Goal: Find specific page/section: Find specific page/section

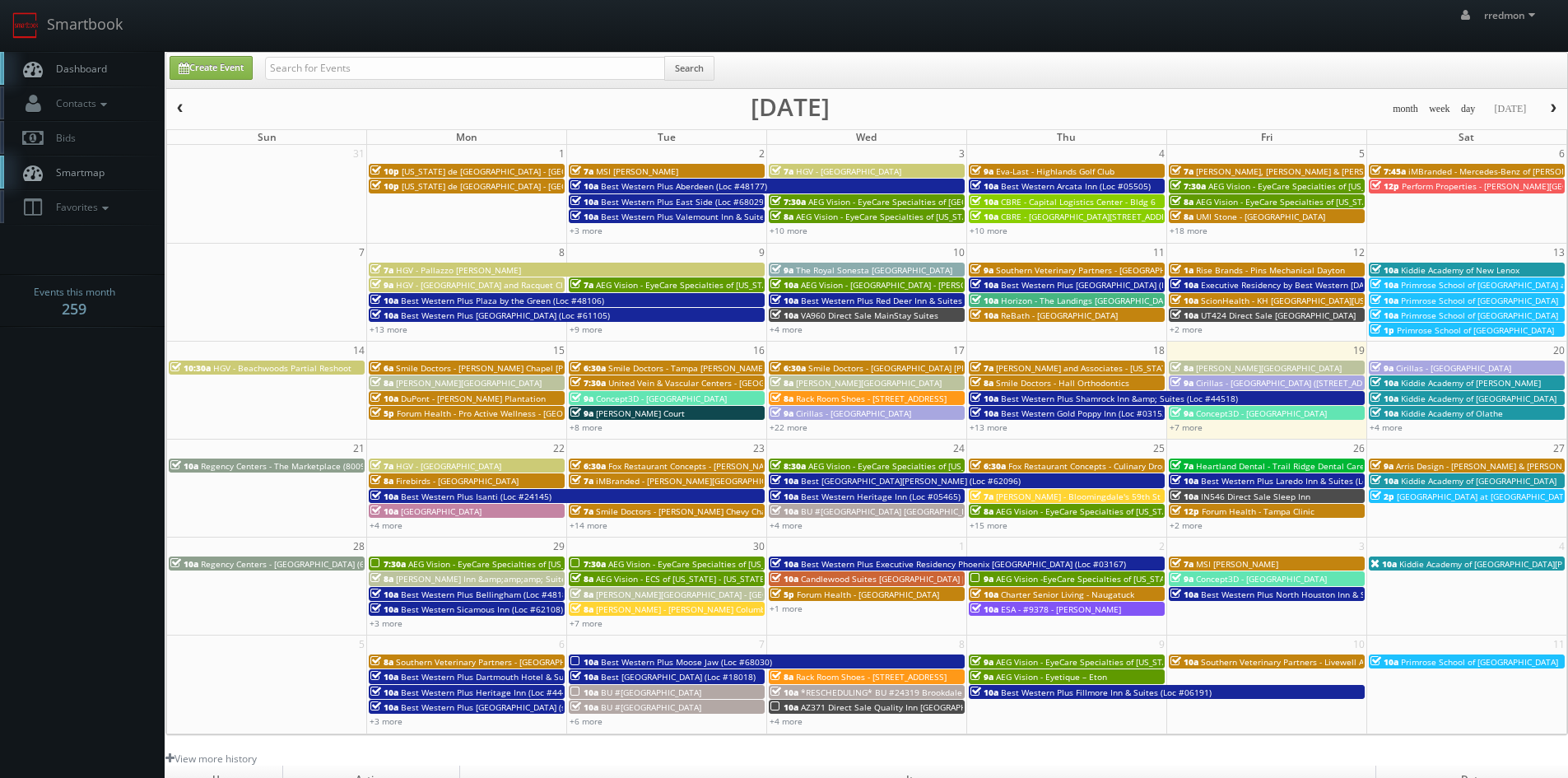
scroll to position [83, 0]
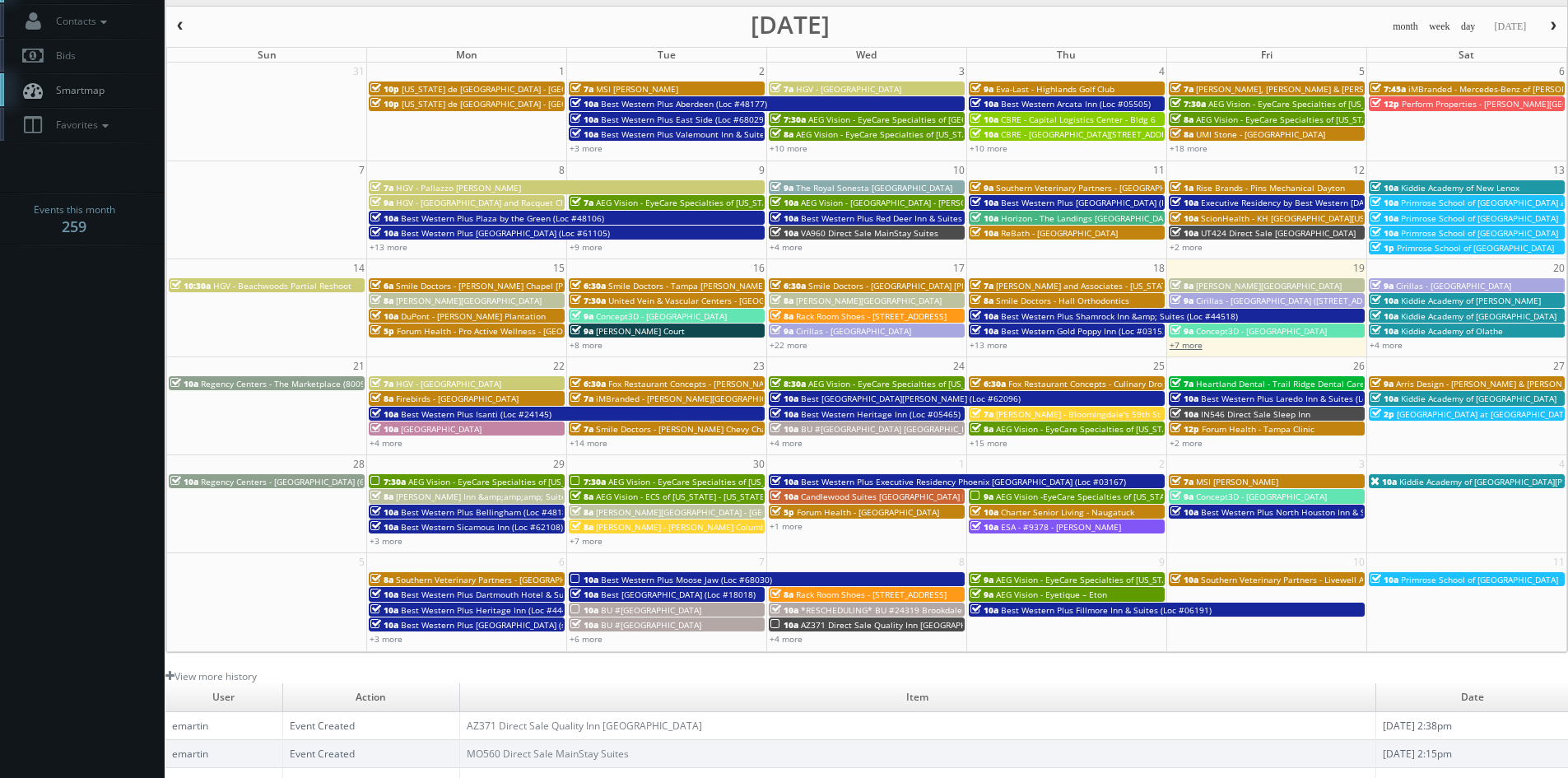
click at [1194, 341] on link "+7 more" at bounding box center [1185, 345] width 33 height 12
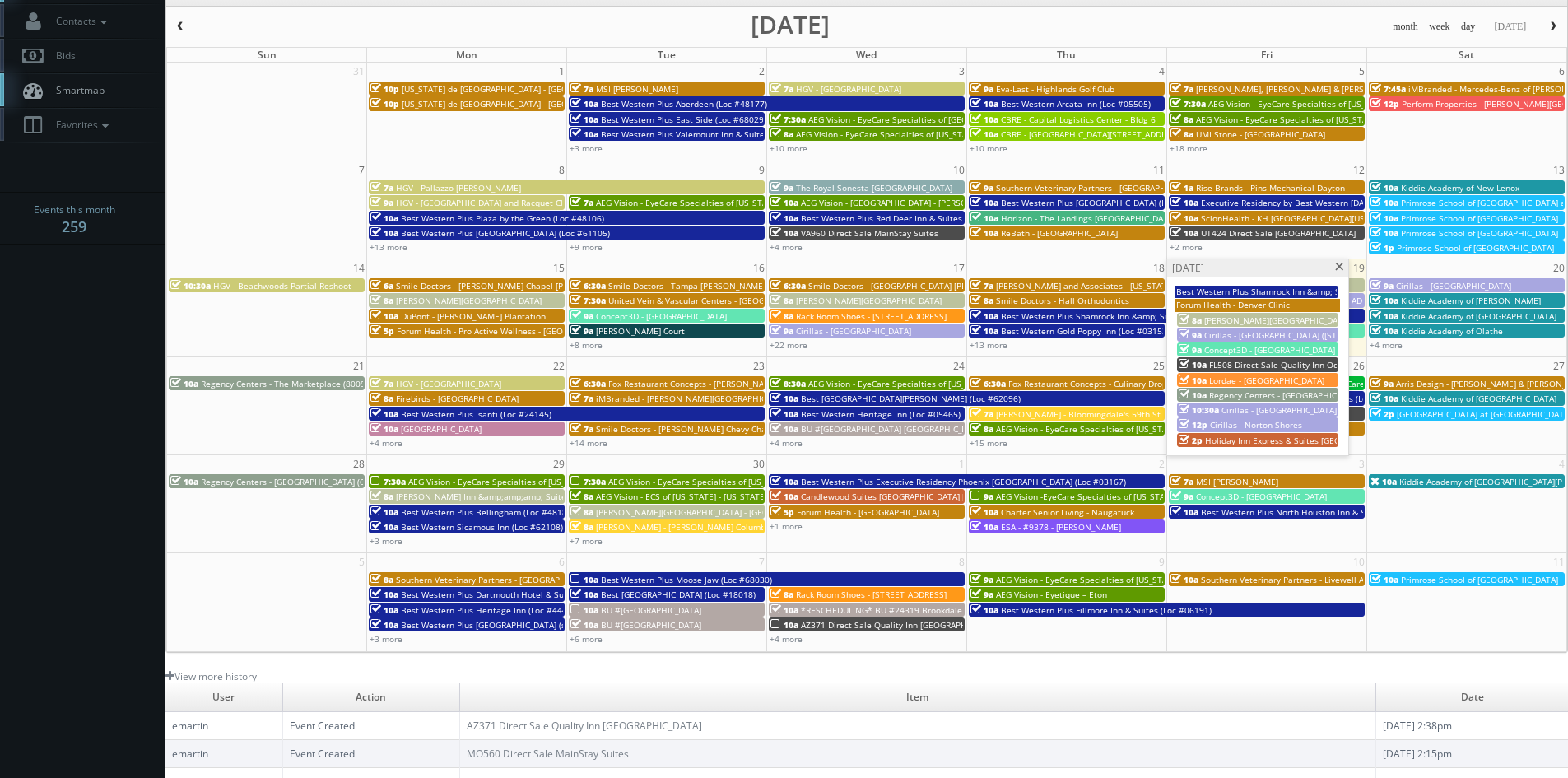
click at [1338, 268] on span at bounding box center [1339, 267] width 11 height 9
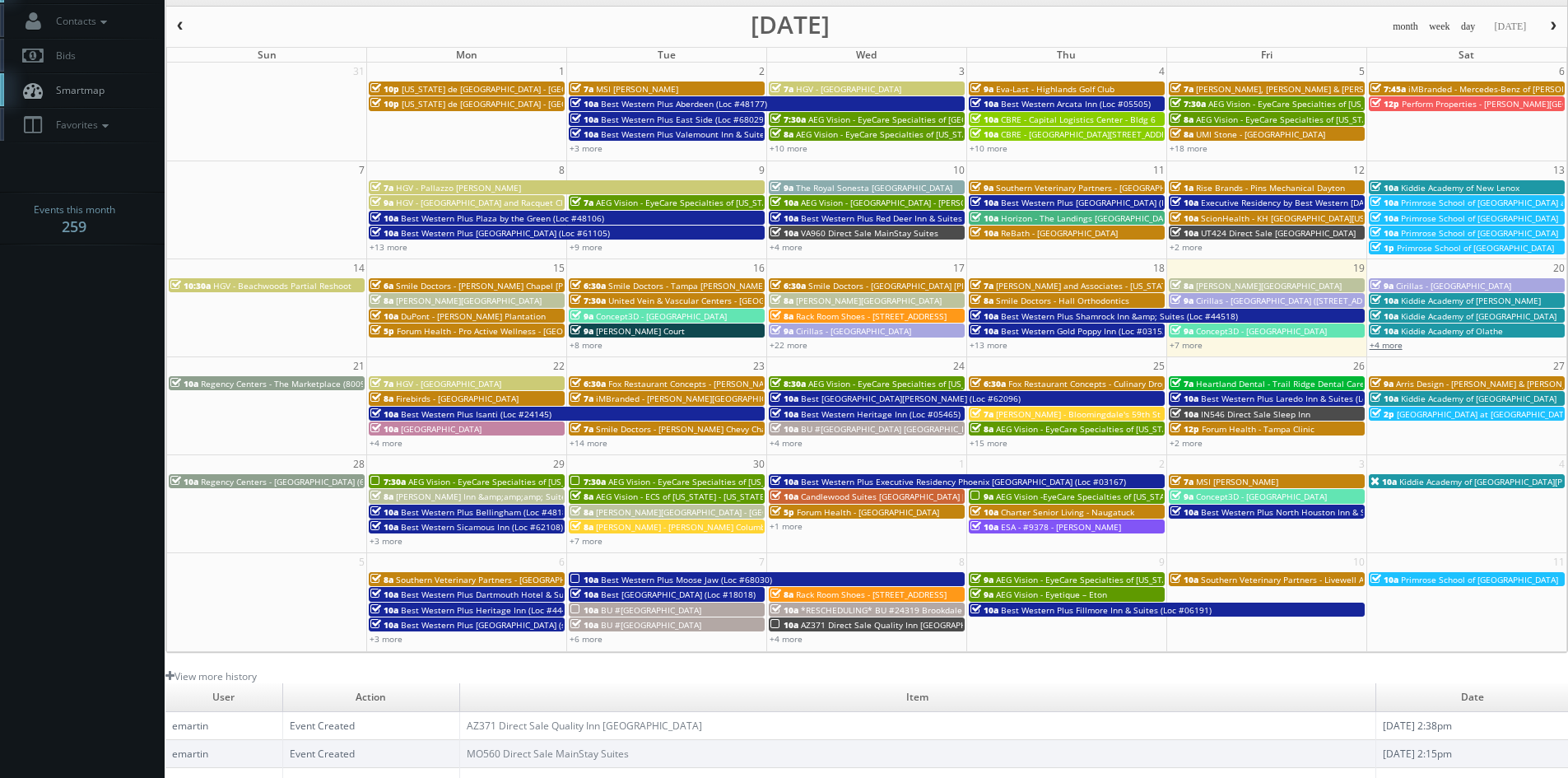
click at [1396, 346] on link "+4 more" at bounding box center [1386, 345] width 33 height 12
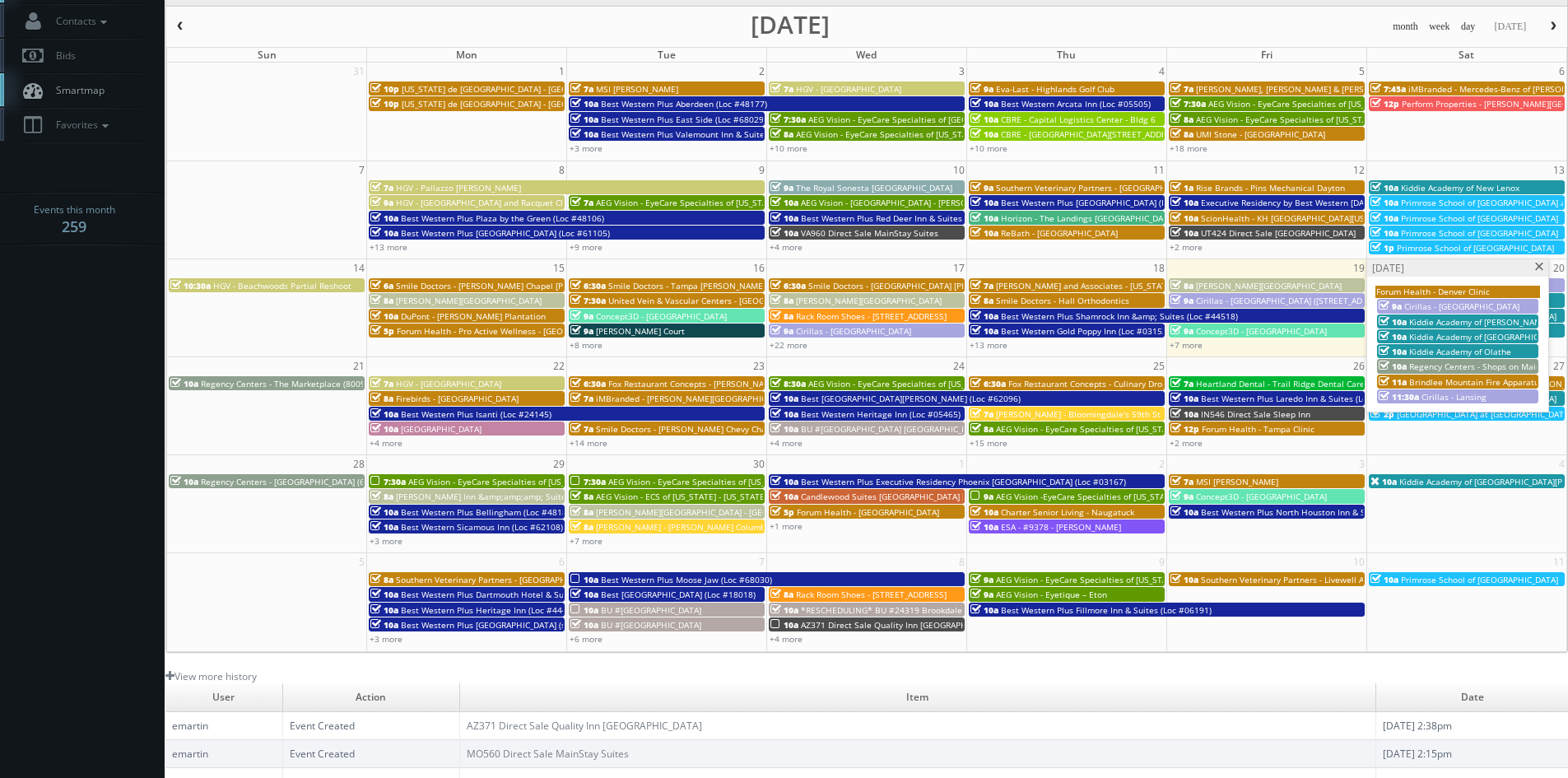
click at [1536, 266] on span at bounding box center [1539, 267] width 11 height 9
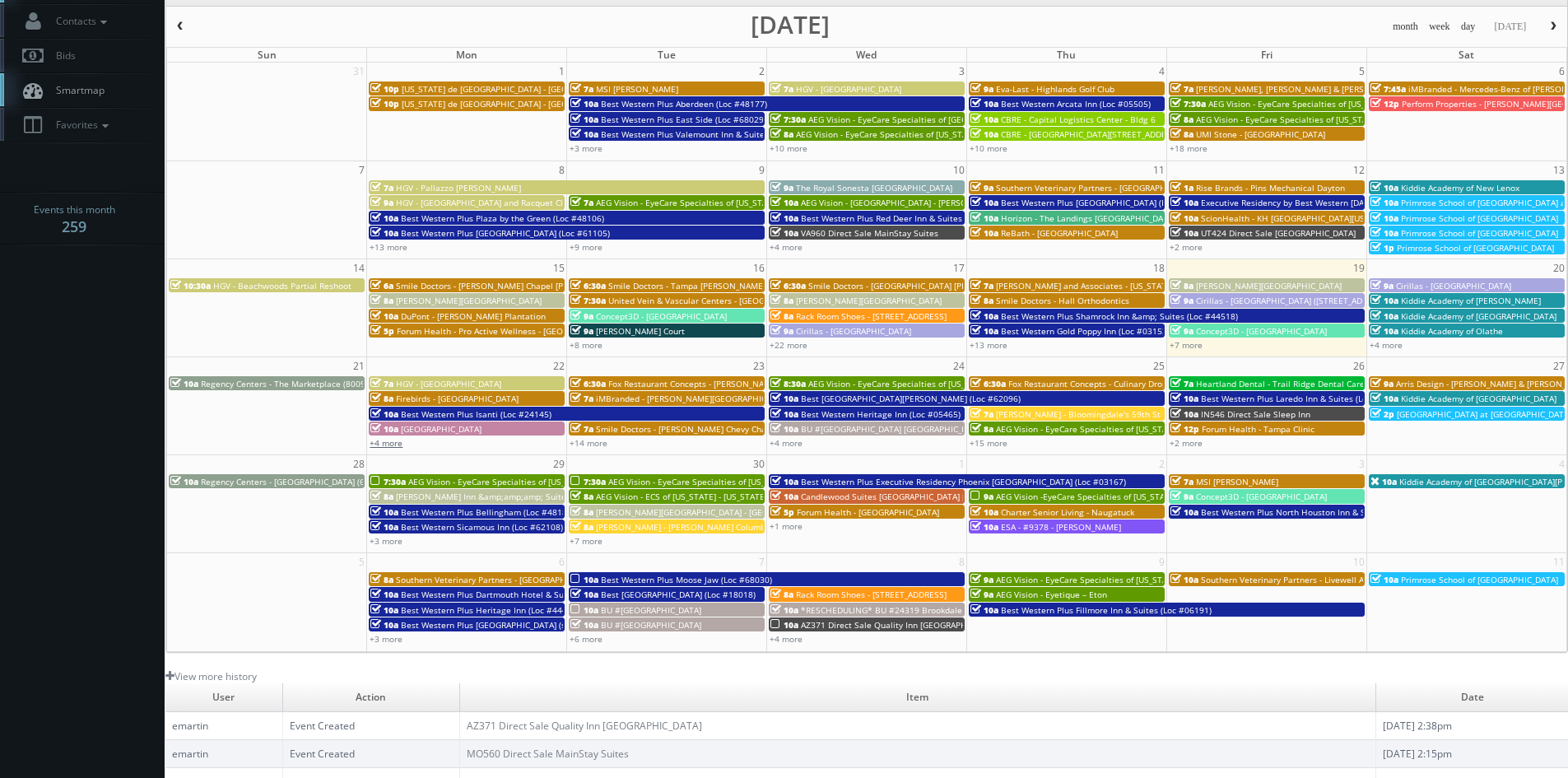
click at [393, 441] on link "+4 more" at bounding box center [386, 443] width 33 height 12
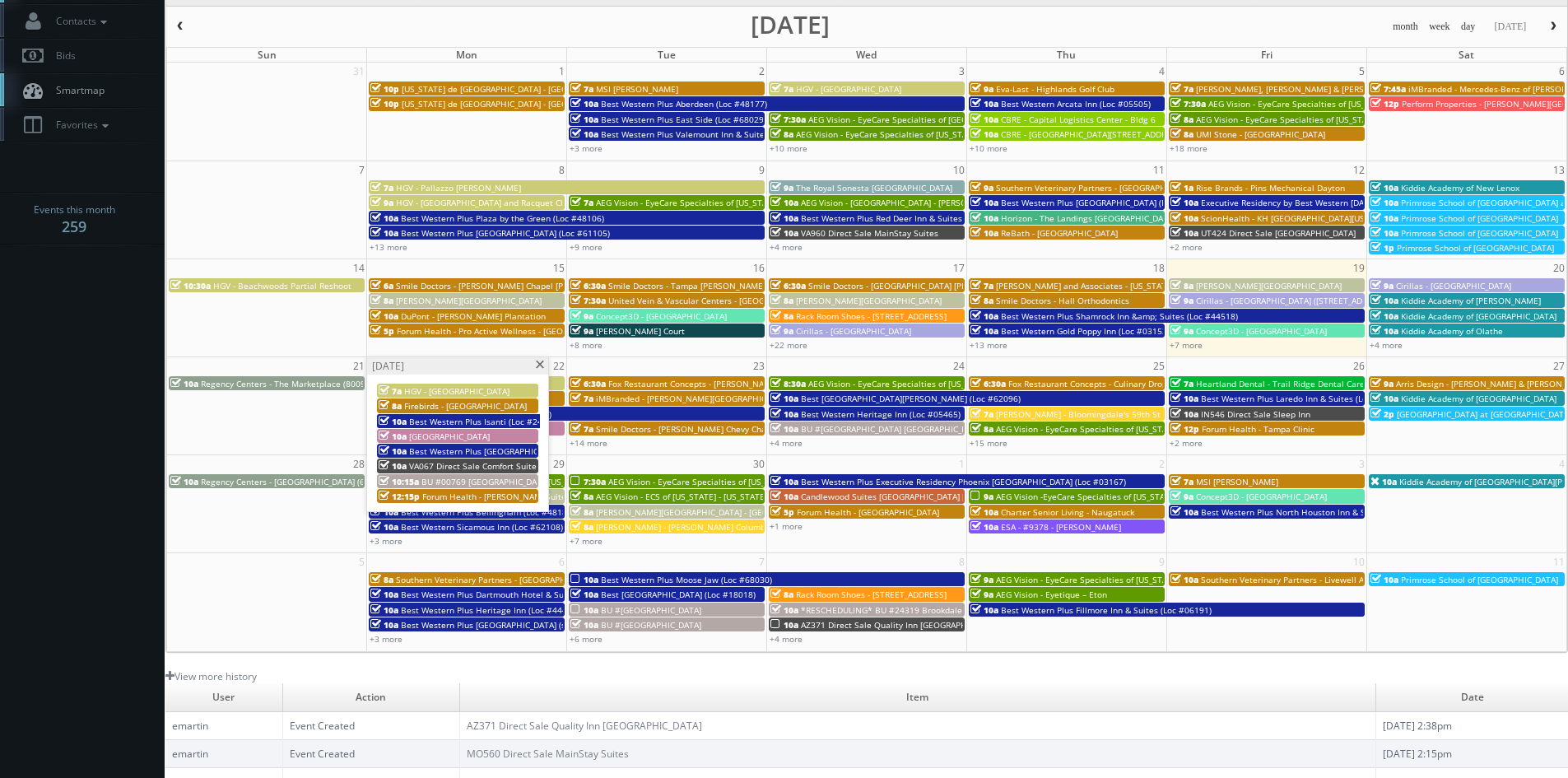
click at [537, 365] on span at bounding box center [539, 365] width 11 height 9
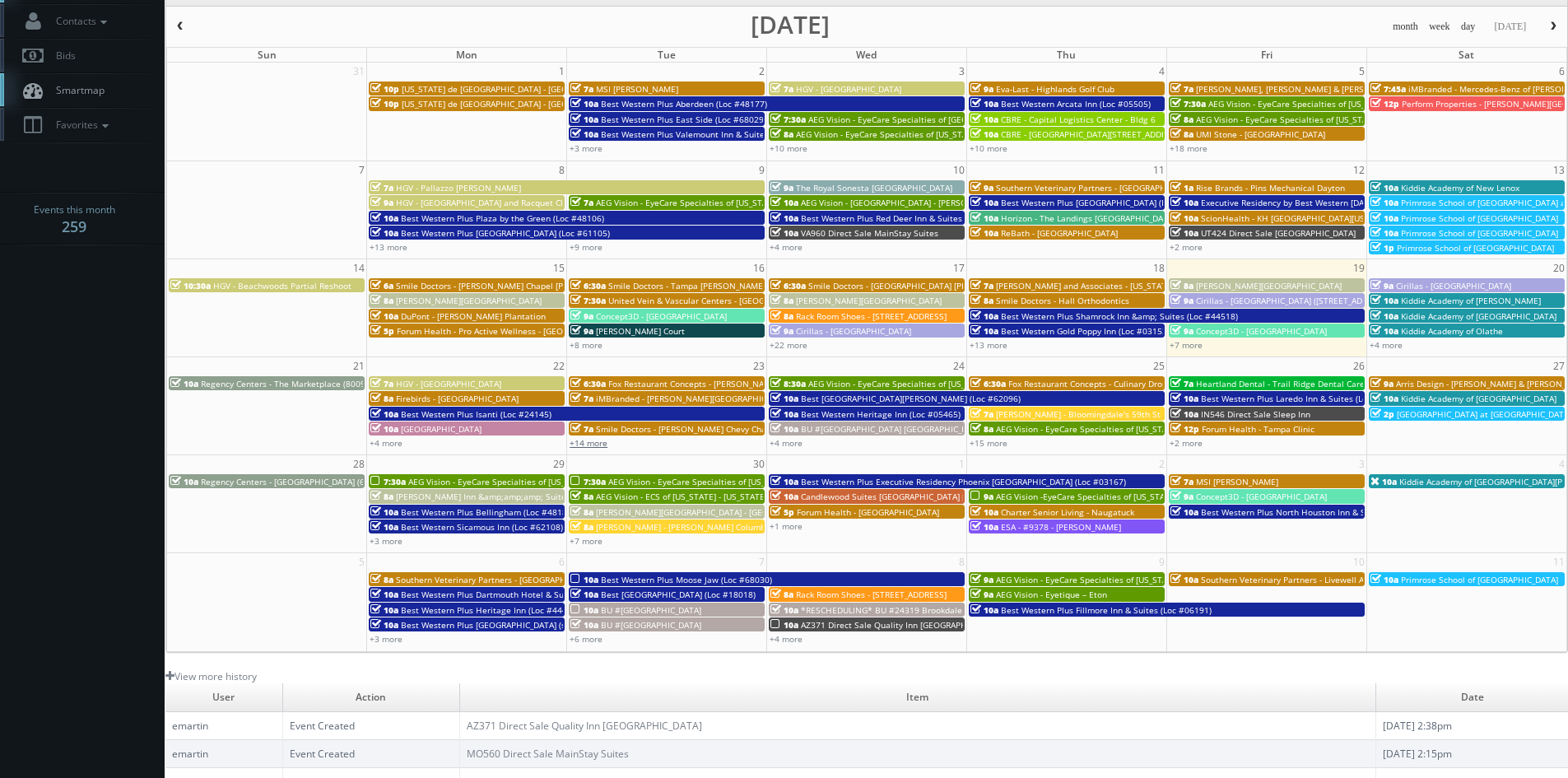
click at [592, 444] on link "+14 more" at bounding box center [588, 443] width 37 height 12
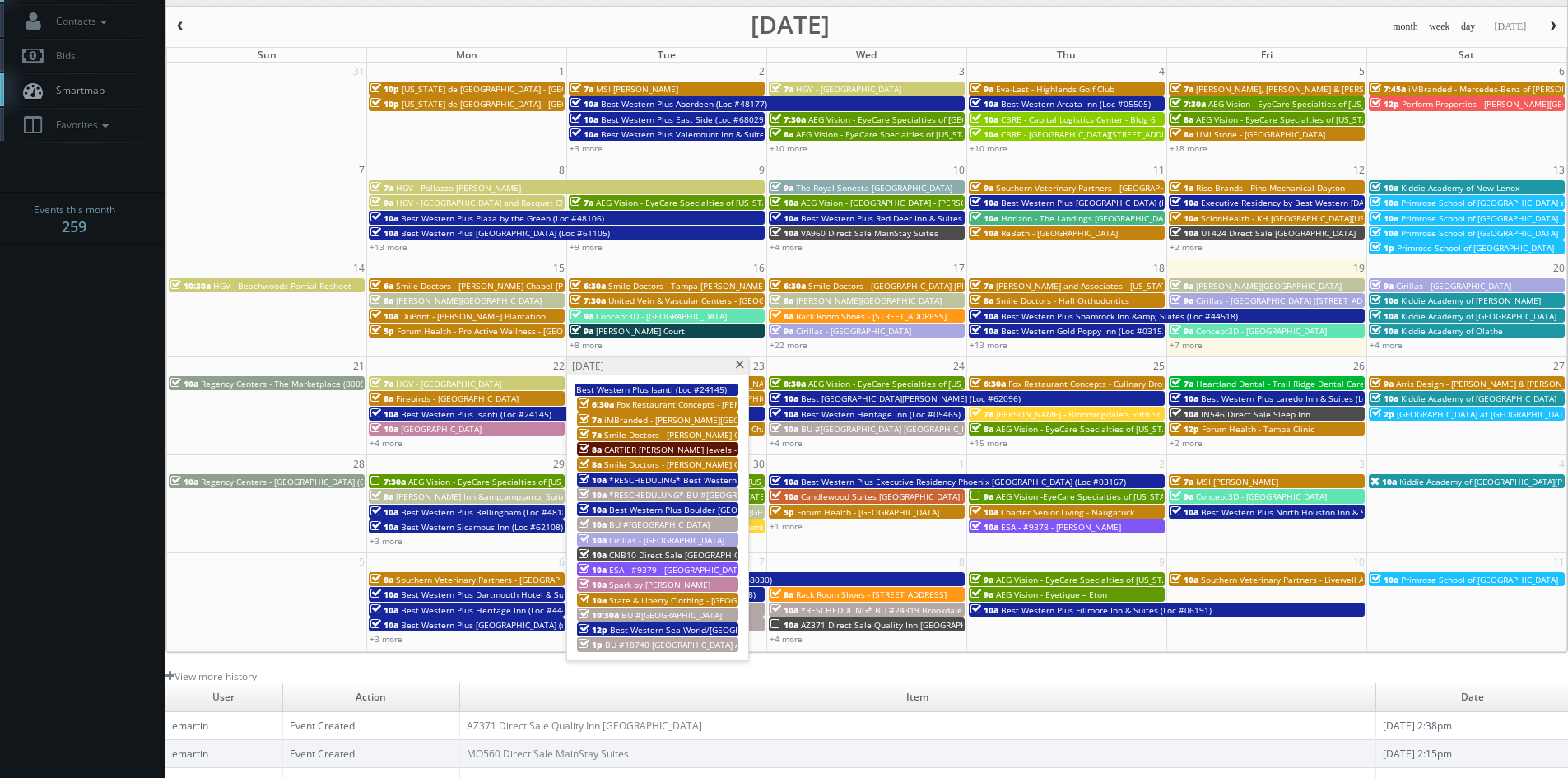
click at [738, 364] on span at bounding box center [739, 365] width 11 height 9
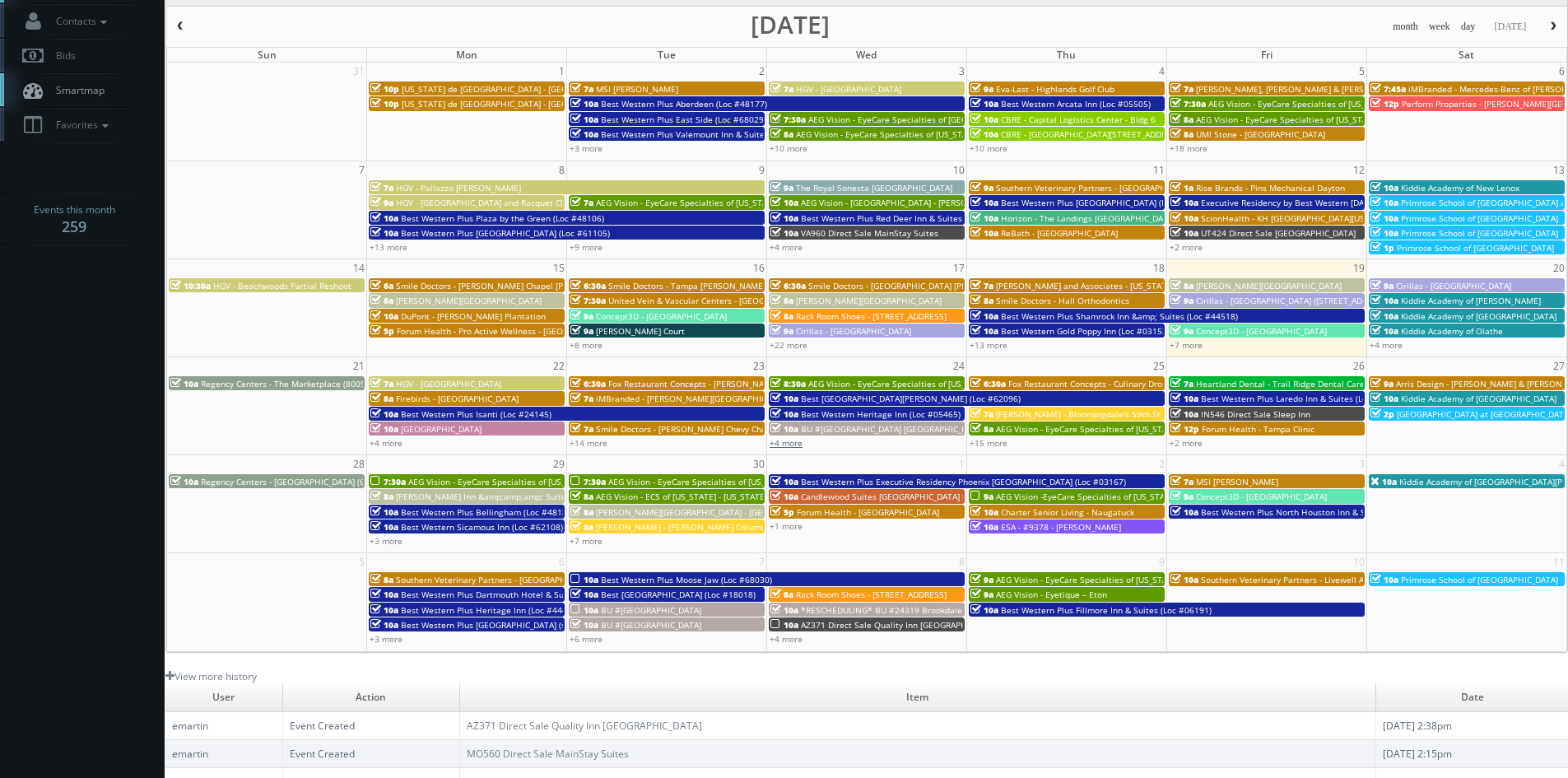
click at [798, 441] on link "+4 more" at bounding box center [786, 443] width 33 height 12
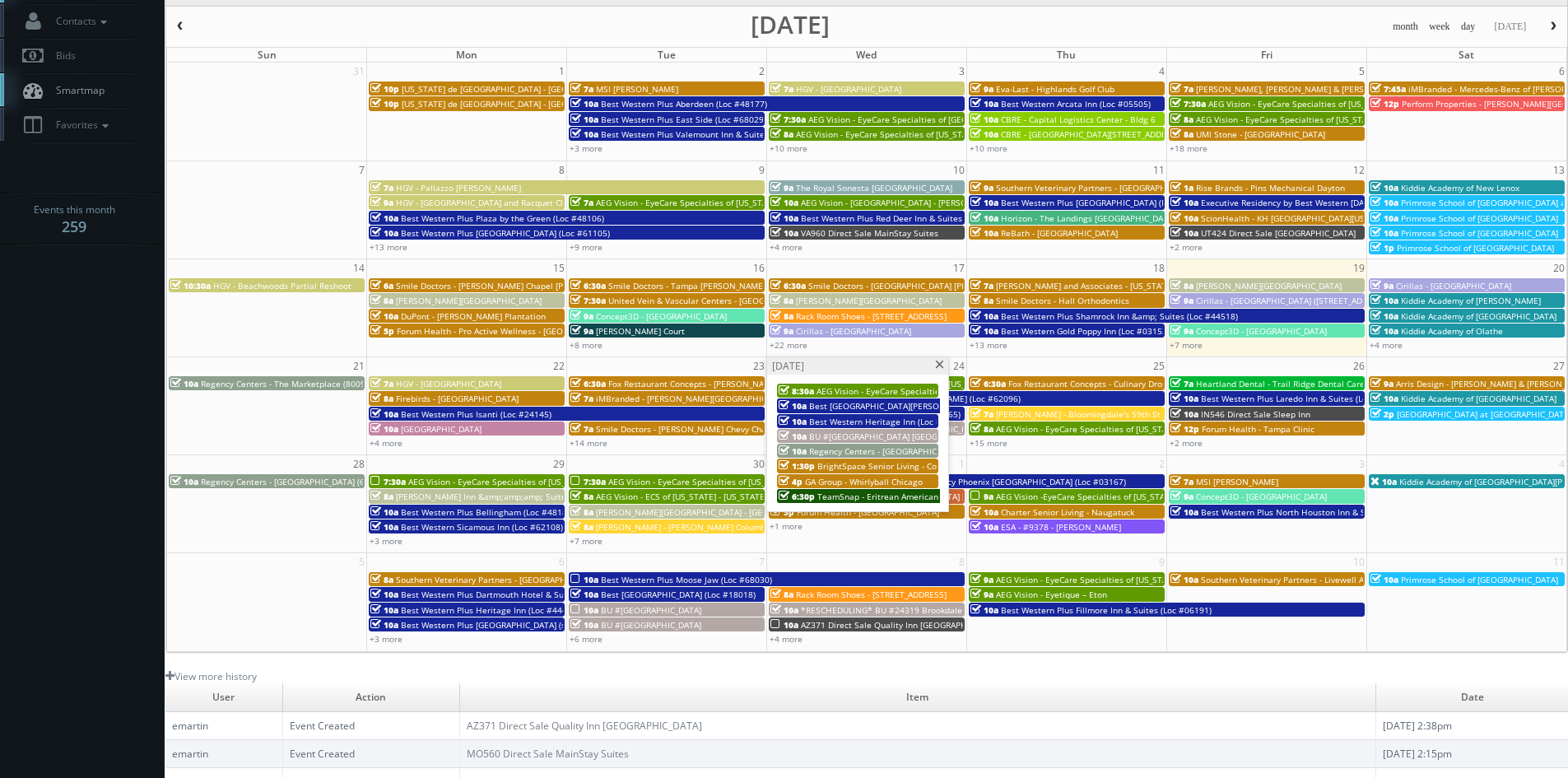
click at [941, 366] on span at bounding box center [939, 365] width 11 height 9
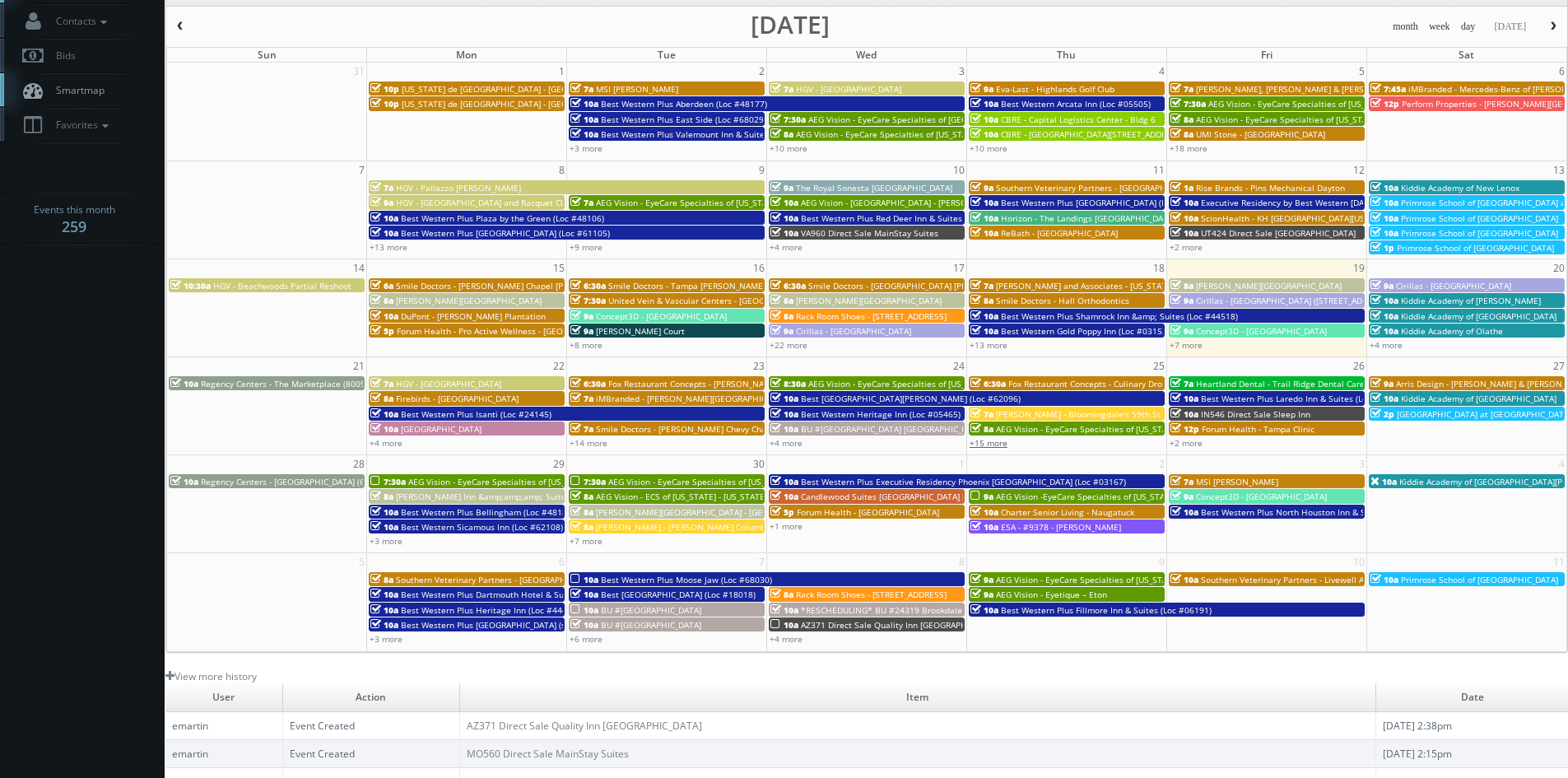
click at [987, 447] on link "+15 more" at bounding box center [989, 443] width 37 height 12
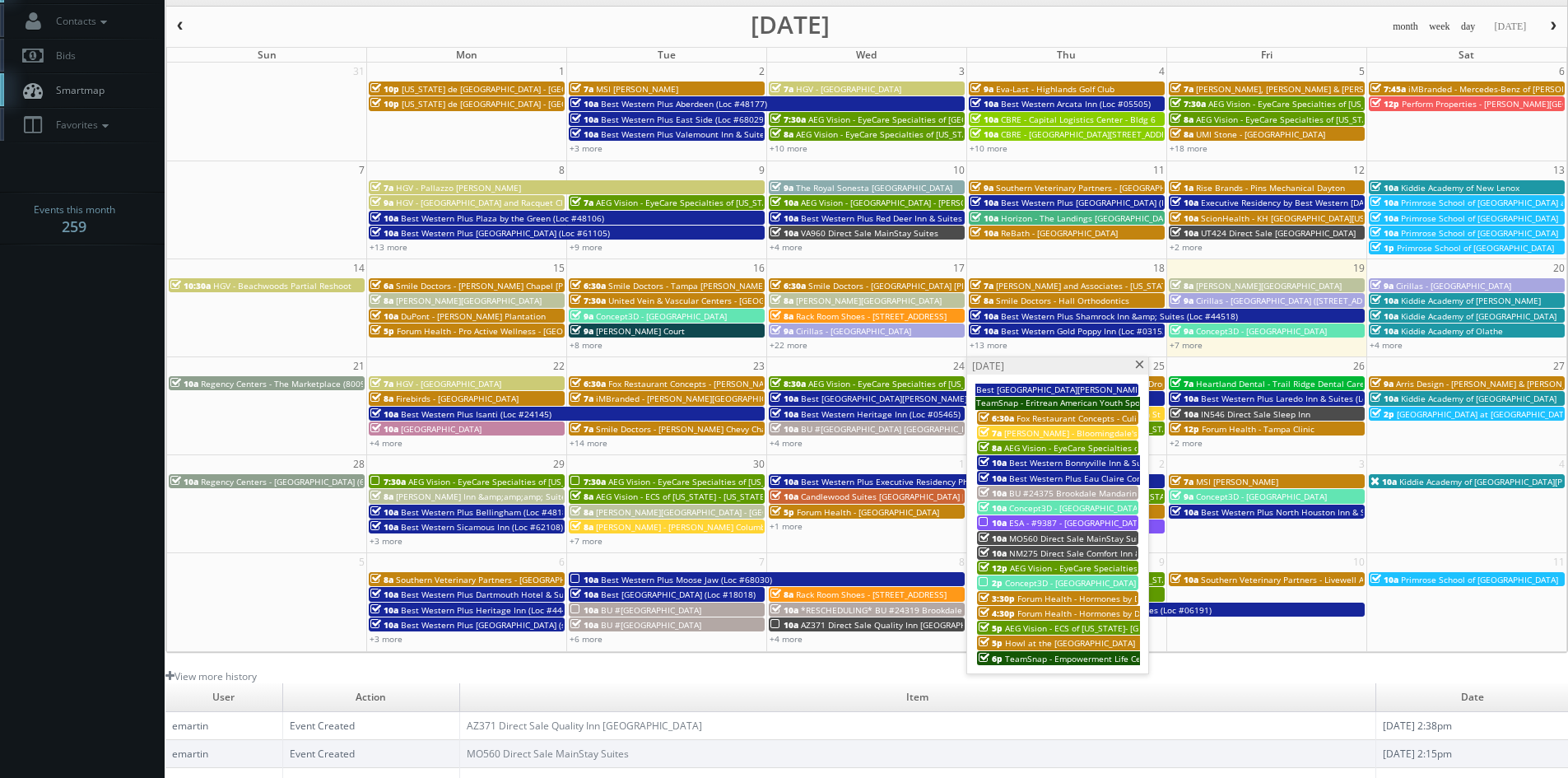
click at [1138, 364] on span at bounding box center [1139, 365] width 11 height 9
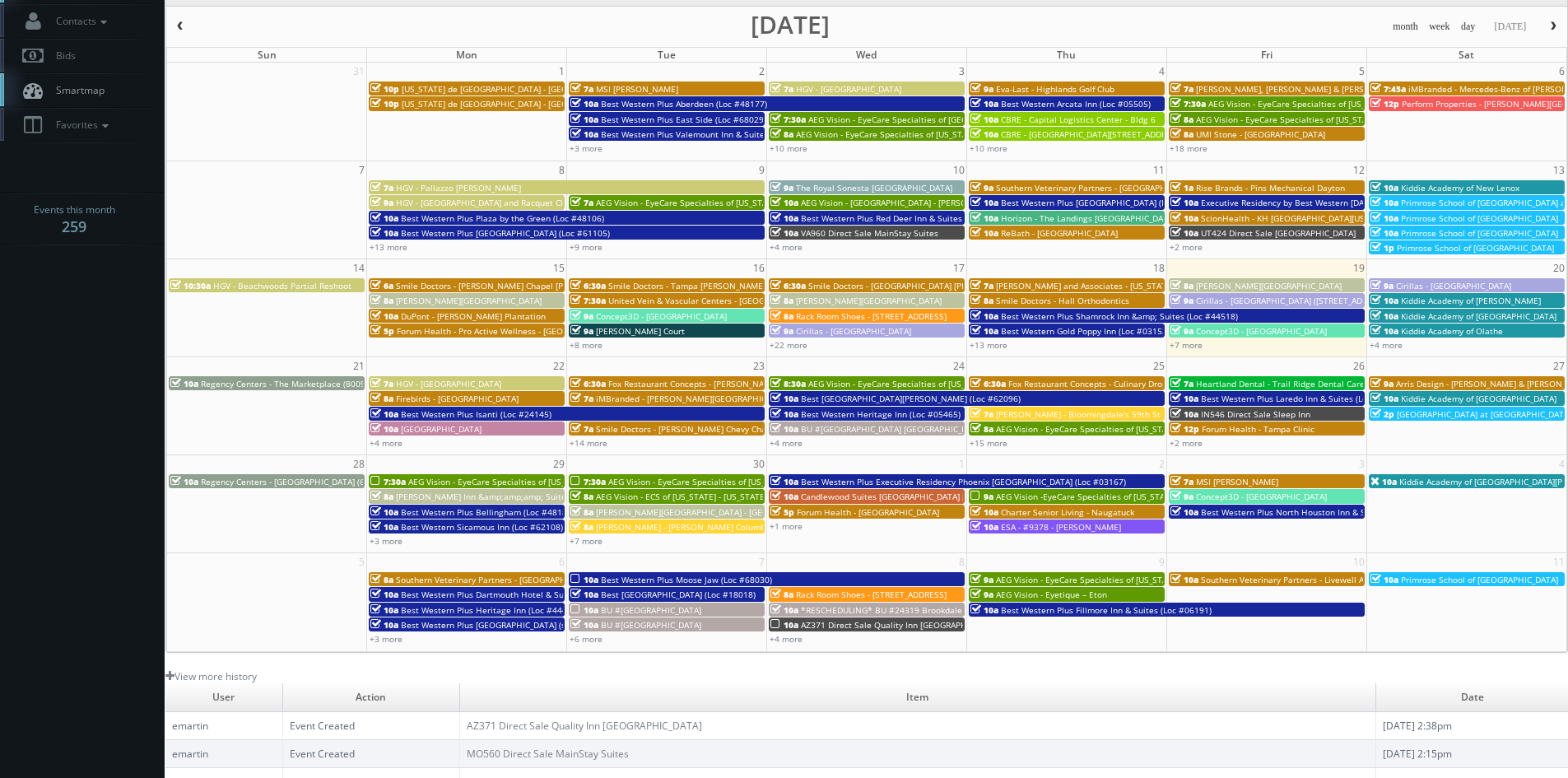
scroll to position [0, 0]
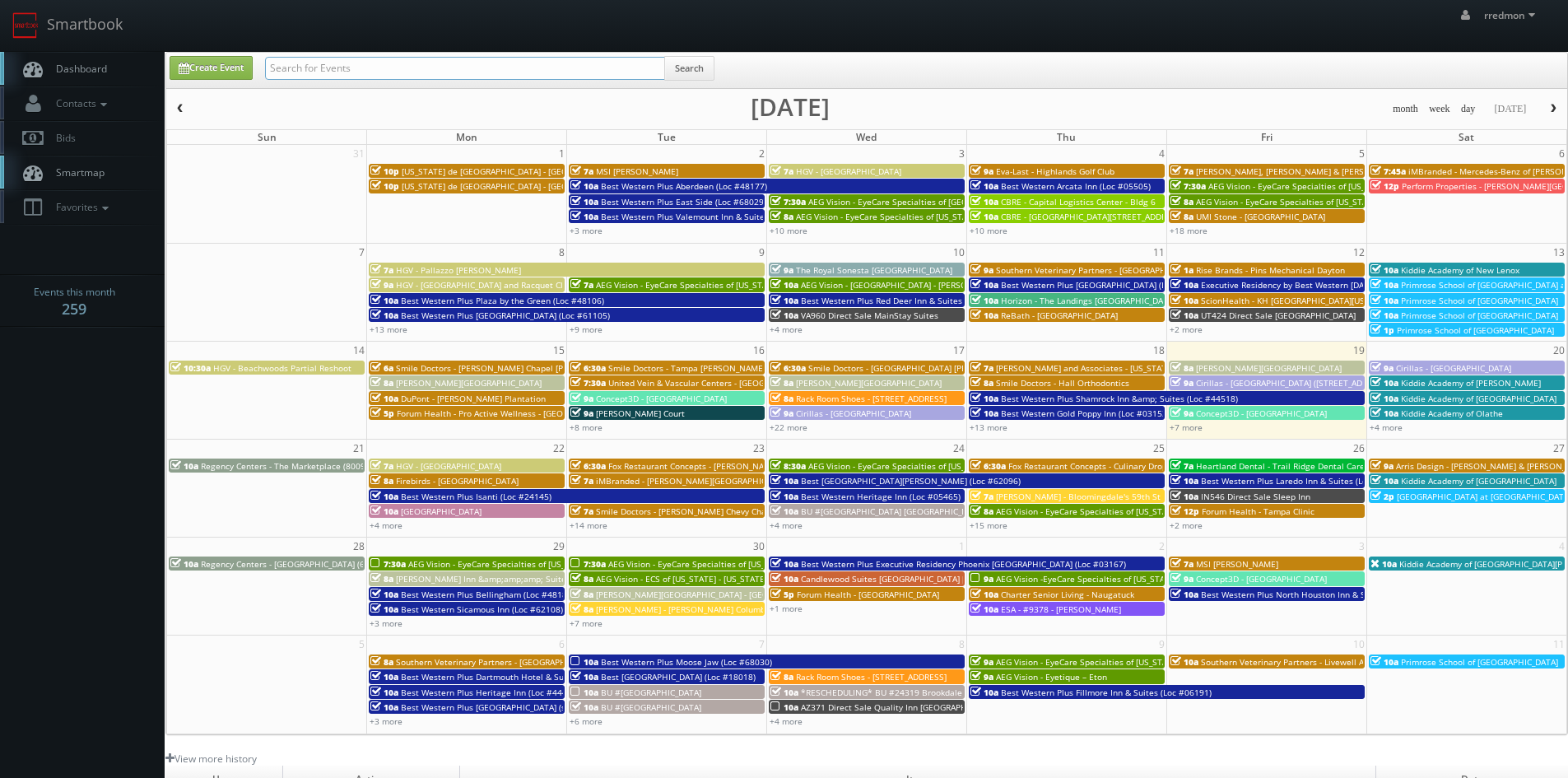
click at [460, 68] on input "text" at bounding box center [464, 68] width 400 height 23
type input "rebath"
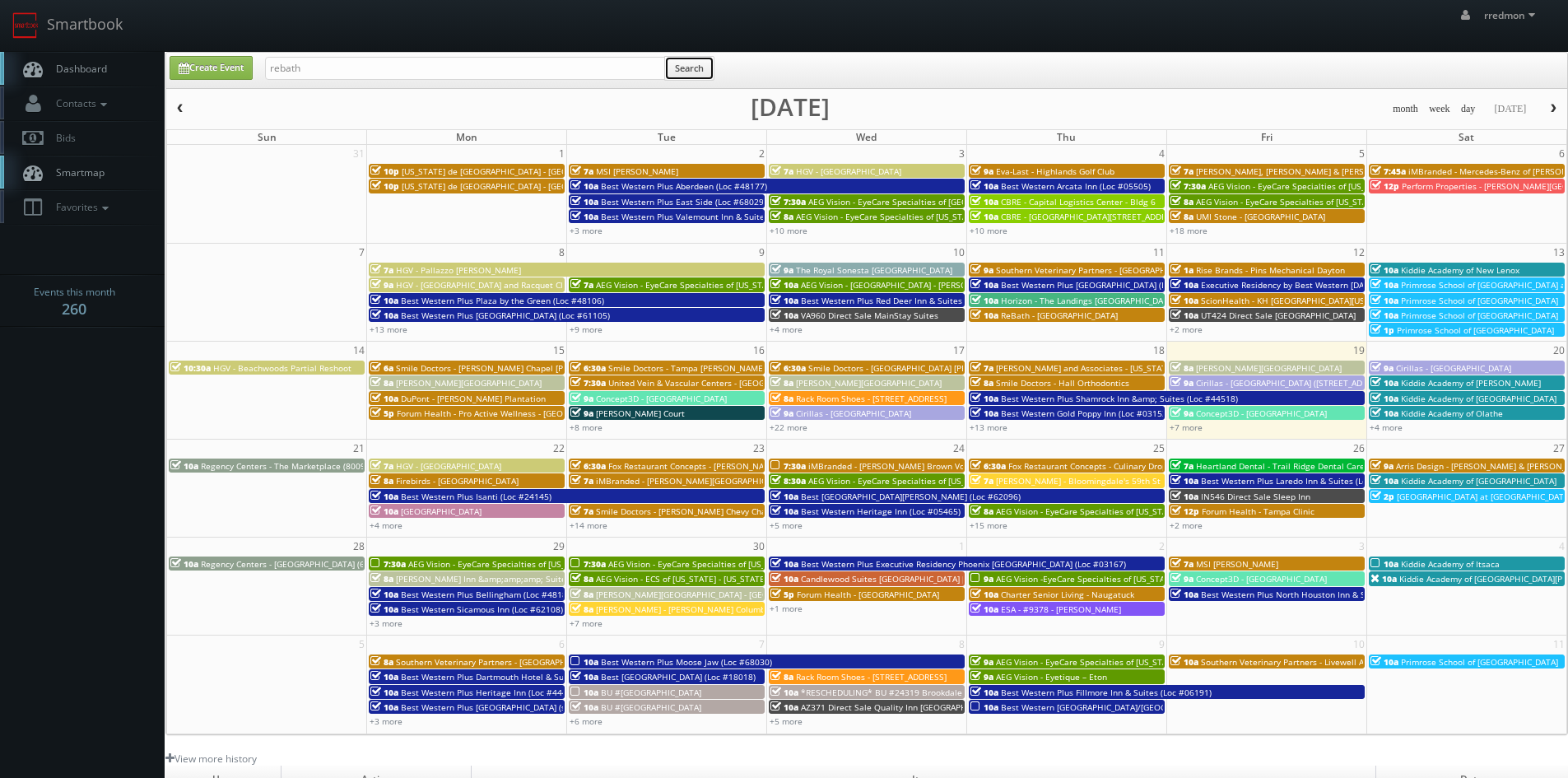
click at [695, 60] on button "Search" at bounding box center [689, 68] width 50 height 25
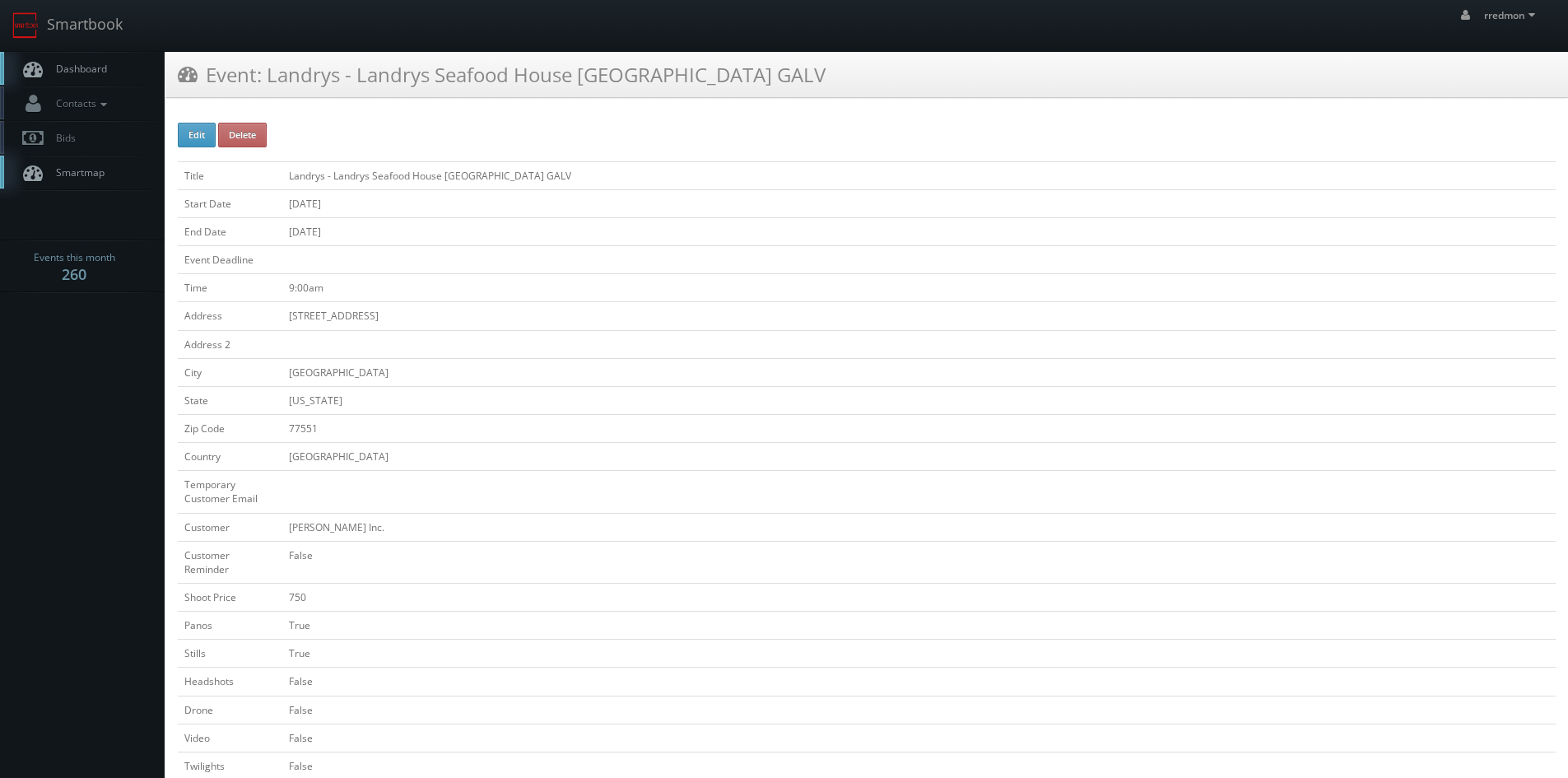
scroll to position [493, 0]
